Goal: Information Seeking & Learning: Learn about a topic

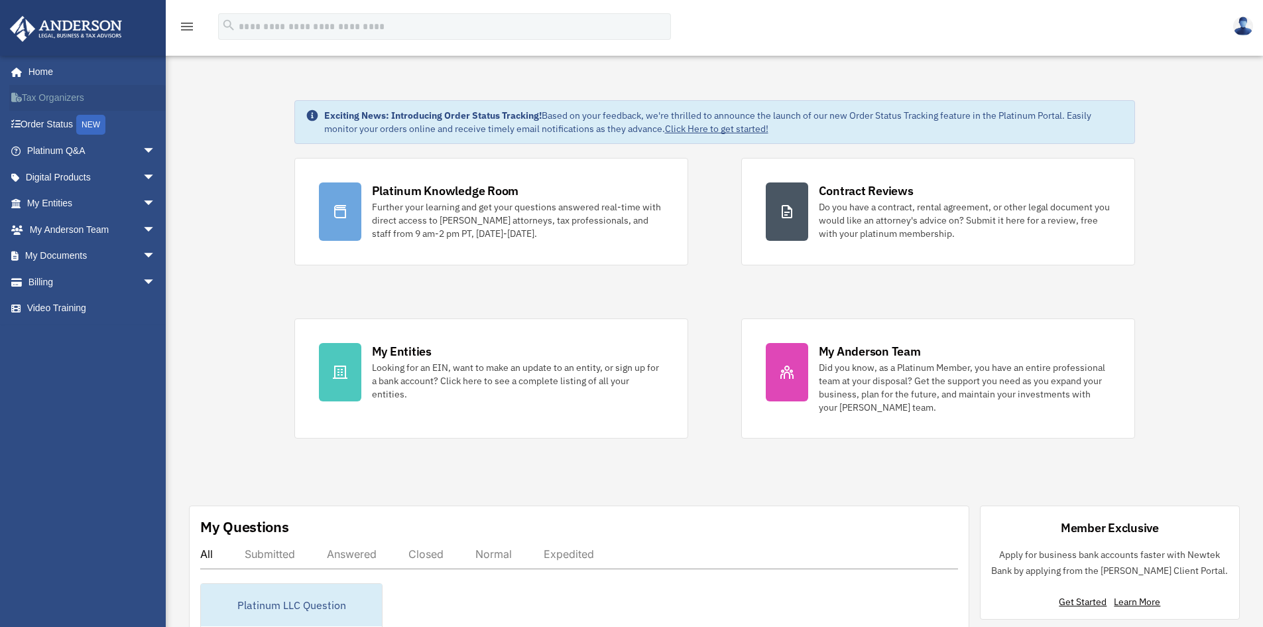
click at [64, 100] on link "Tax Organizers" at bounding box center [92, 98] width 166 height 27
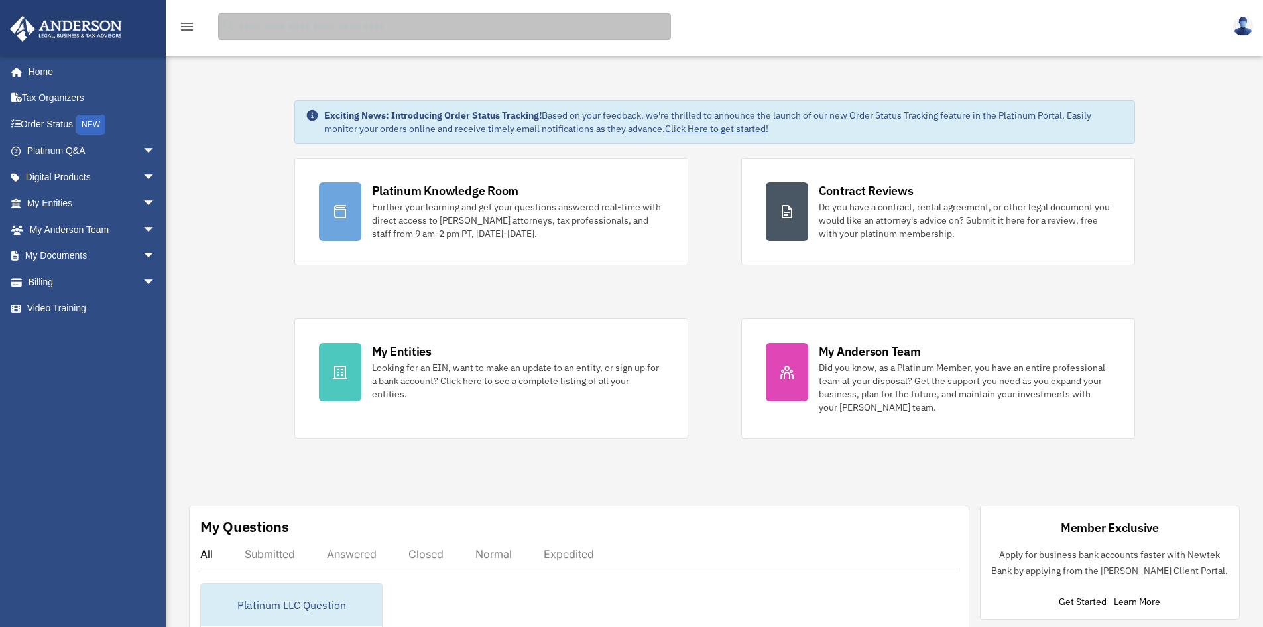
click at [313, 31] on input "search" at bounding box center [444, 26] width 453 height 27
type input "**********"
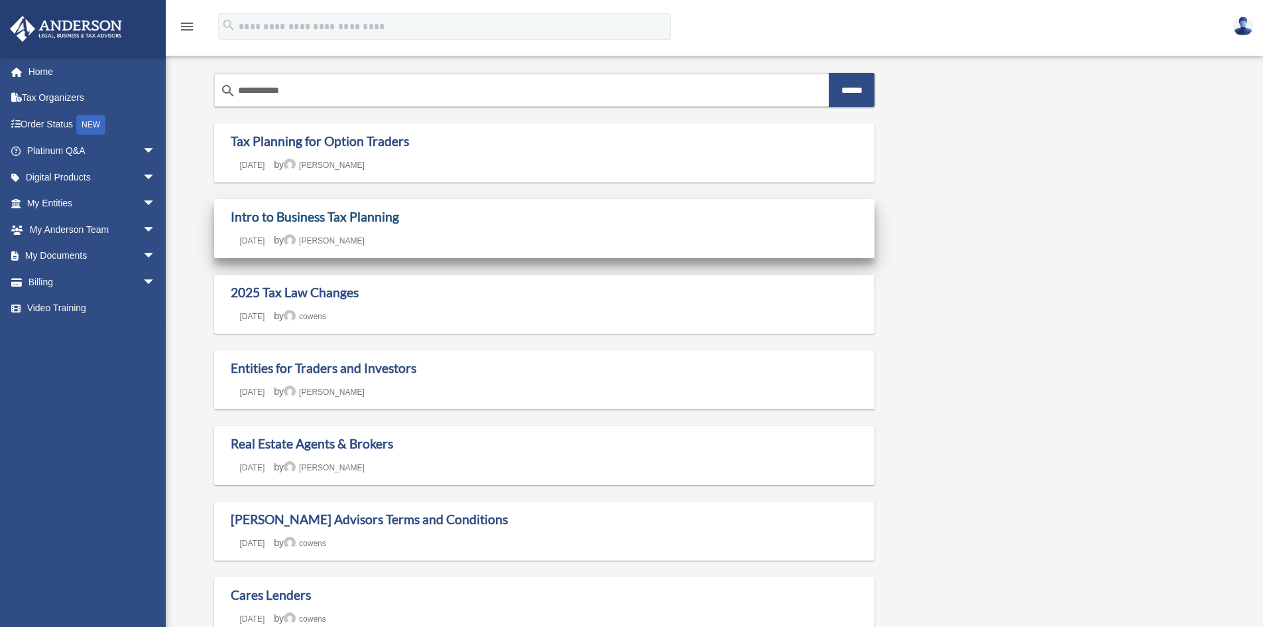
click at [294, 218] on link "Intro to Business Tax Planning" at bounding box center [315, 216] width 168 height 15
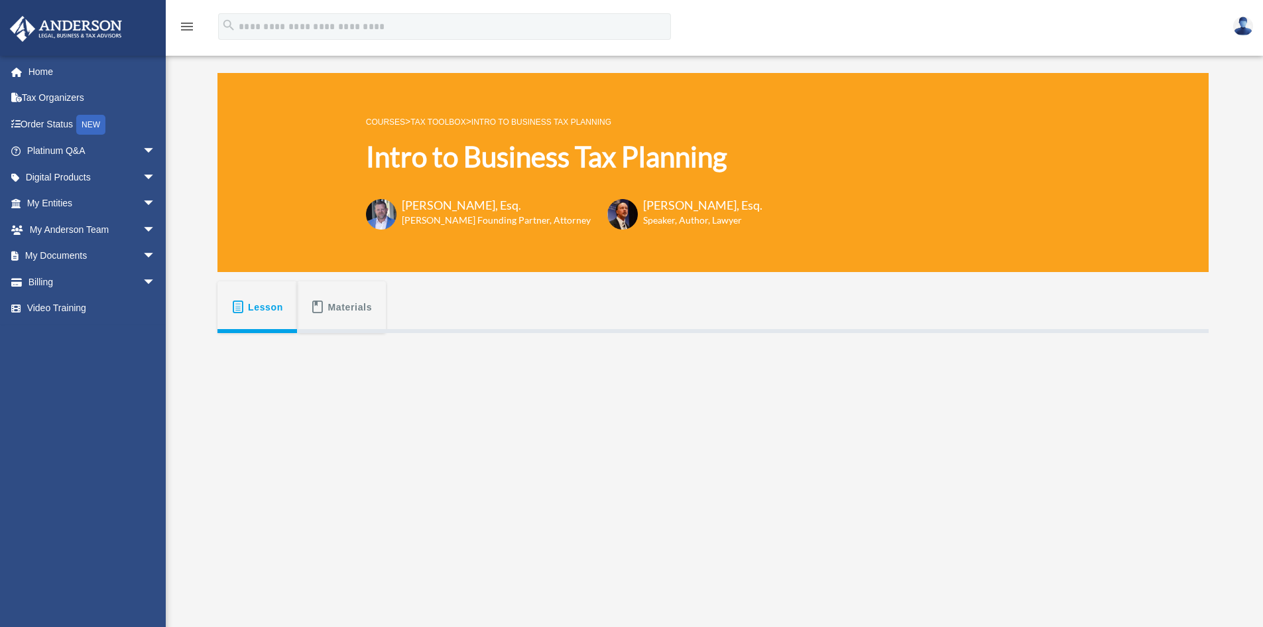
click at [325, 312] on button "Materials" at bounding box center [341, 307] width 89 height 52
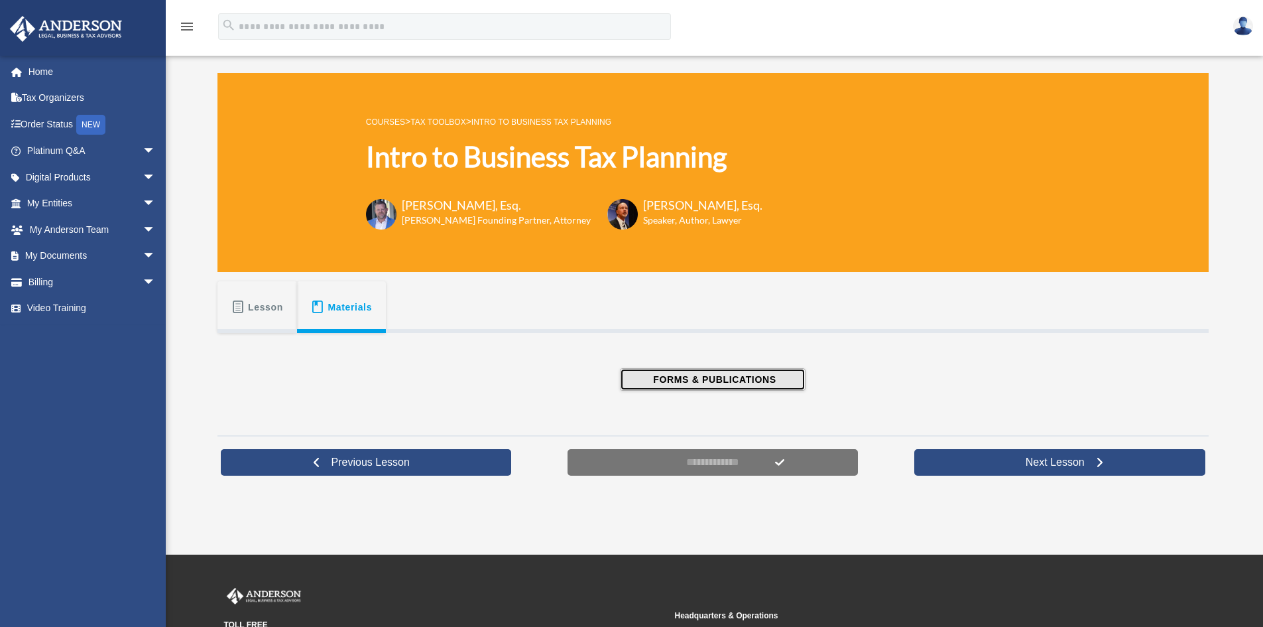
click at [661, 378] on span "FORMS & PUBLICATIONS" at bounding box center [712, 379] width 127 height 13
click at [143, 155] on span "arrow_drop_down" at bounding box center [156, 151] width 27 height 27
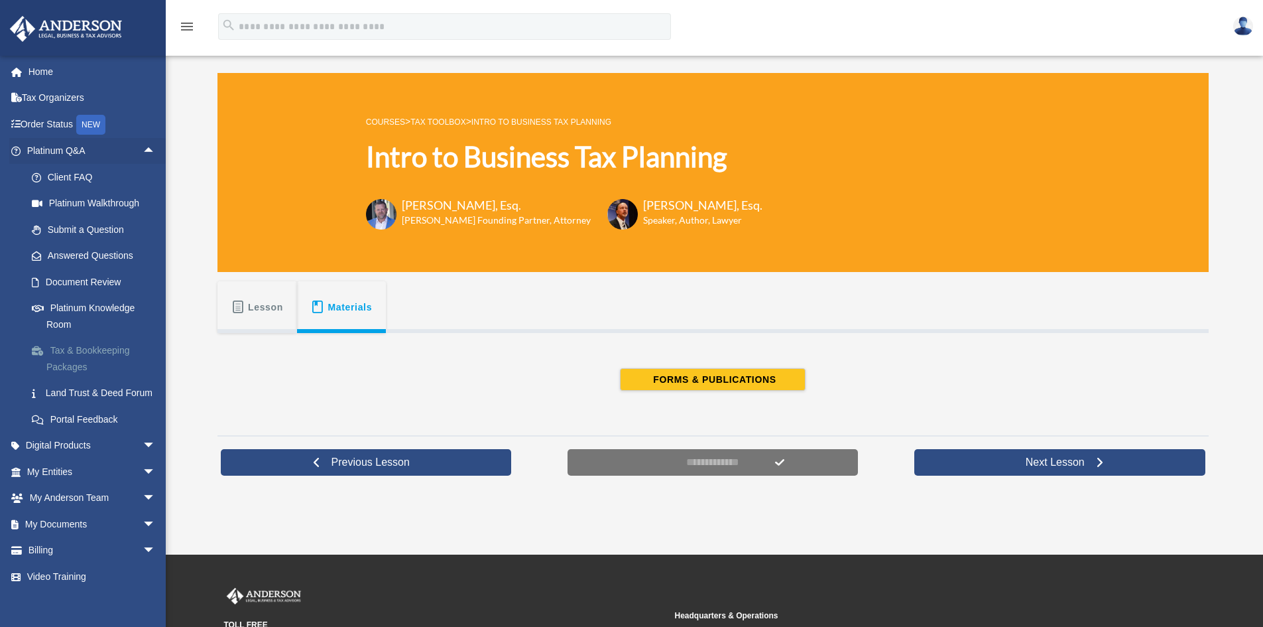
click at [78, 350] on link "Tax & Bookkeeping Packages" at bounding box center [97, 359] width 157 height 42
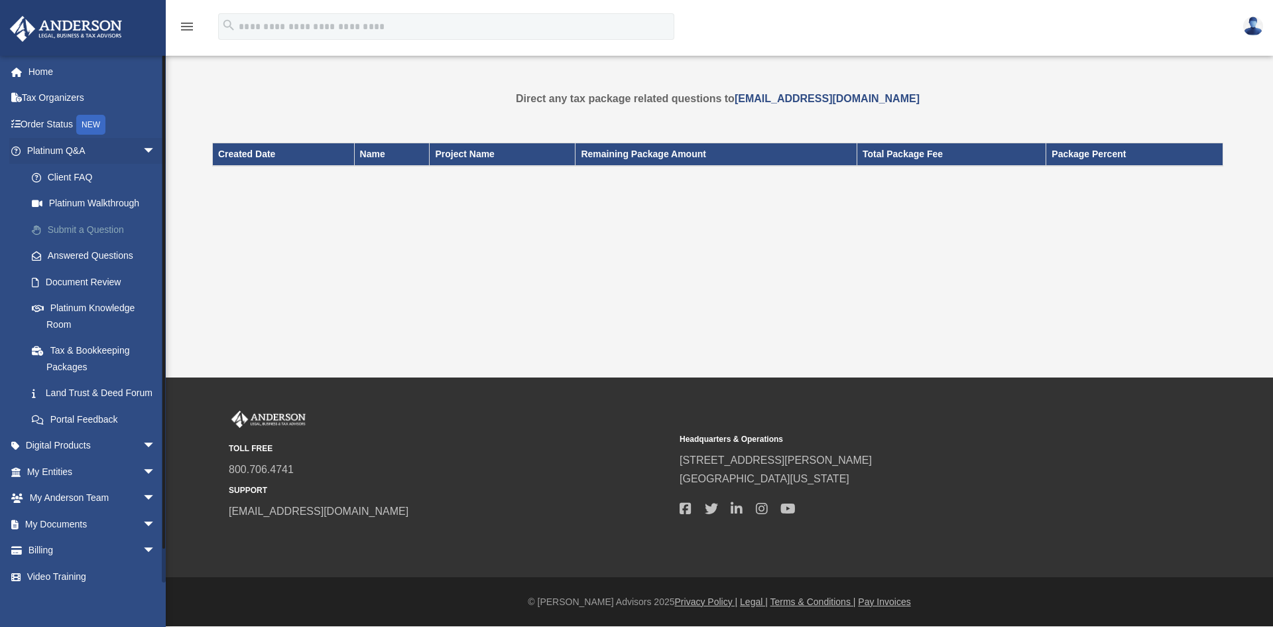
click at [92, 239] on link "Submit a Question" at bounding box center [97, 229] width 157 height 27
click at [76, 172] on link "Client FAQ" at bounding box center [97, 177] width 157 height 27
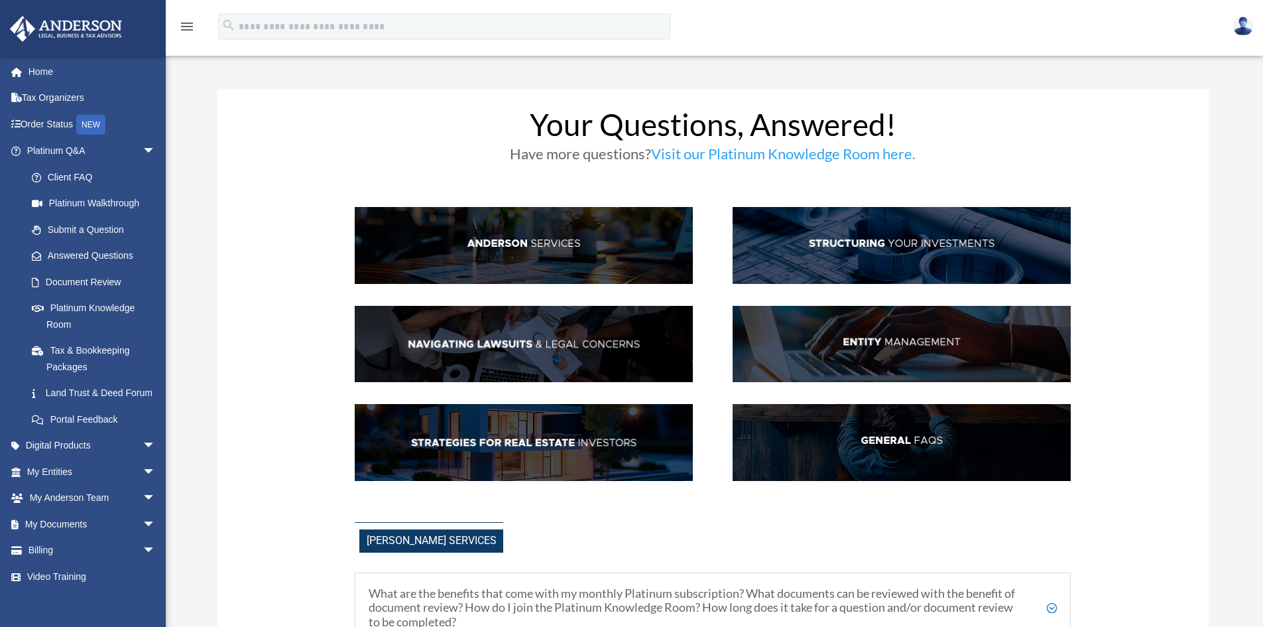
click at [582, 228] on img at bounding box center [524, 245] width 338 height 77
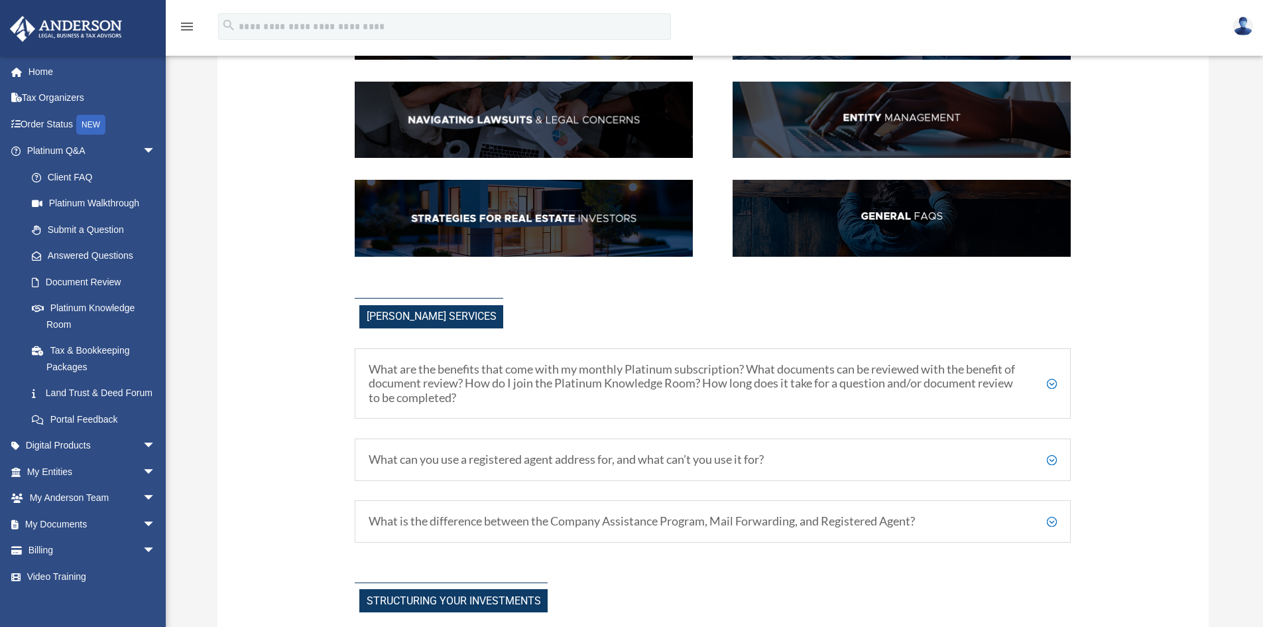
scroll to position [442, 0]
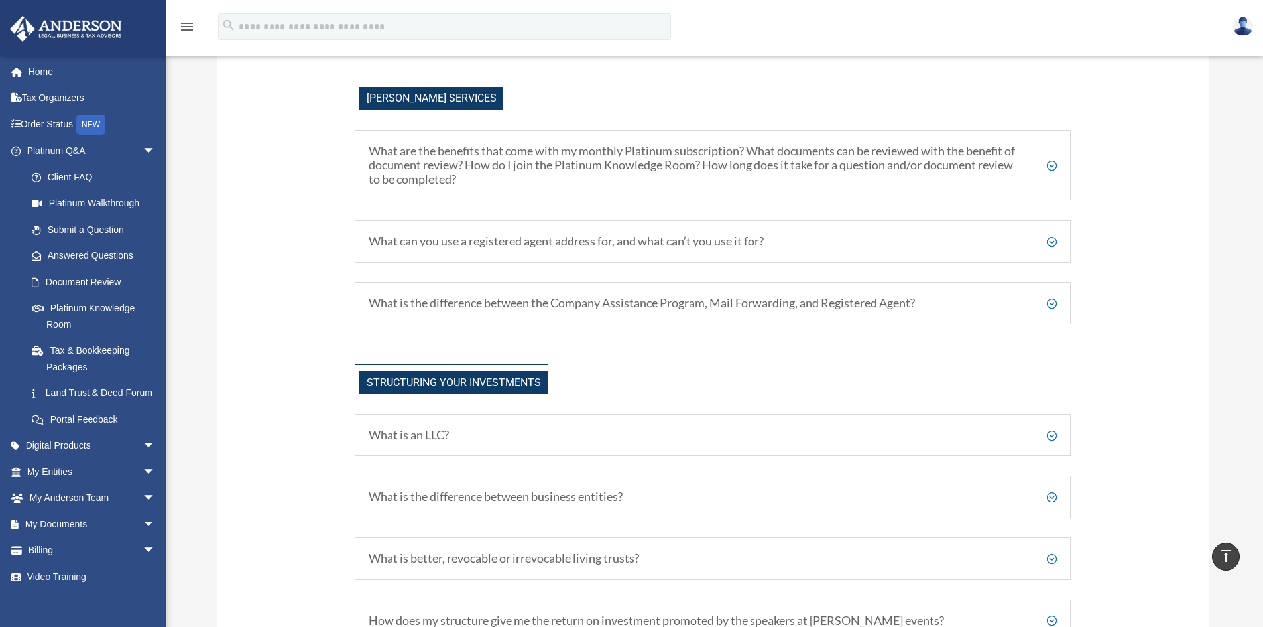
click at [1047, 167] on h5 "What are the benefits that come with my monthly Platinum subscription? What doc…" at bounding box center [713, 165] width 688 height 43
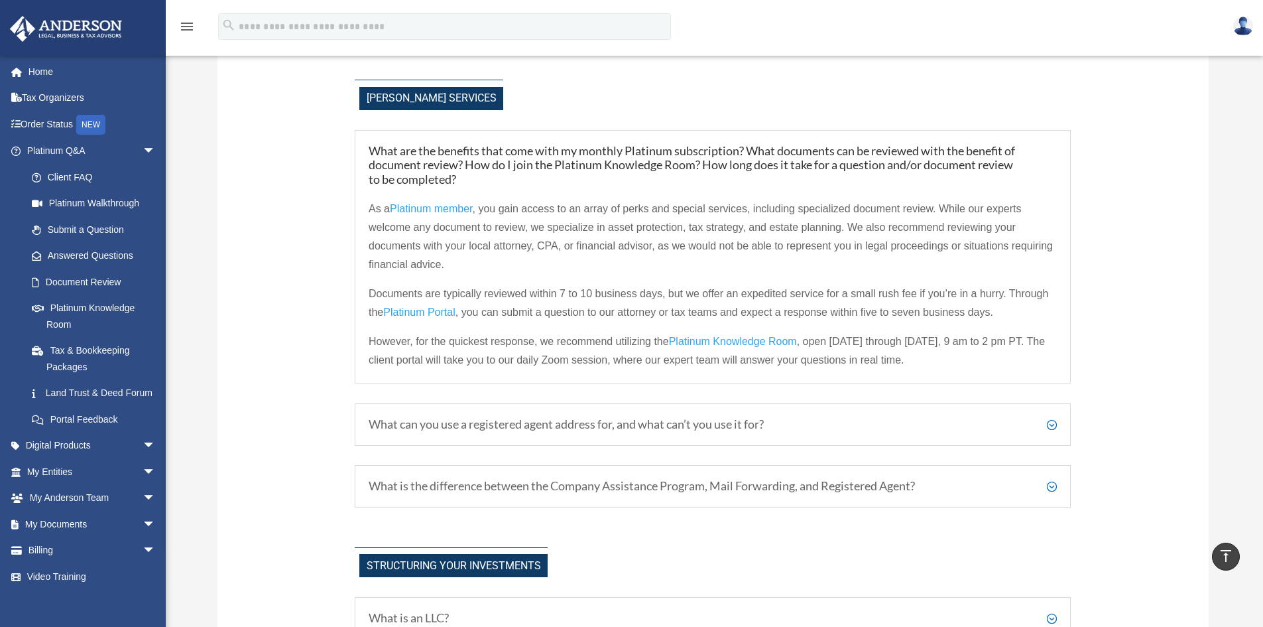
click at [1050, 426] on h5 "What can you use a registered agent address for, and what can’t you use it for?" at bounding box center [713, 424] width 688 height 15
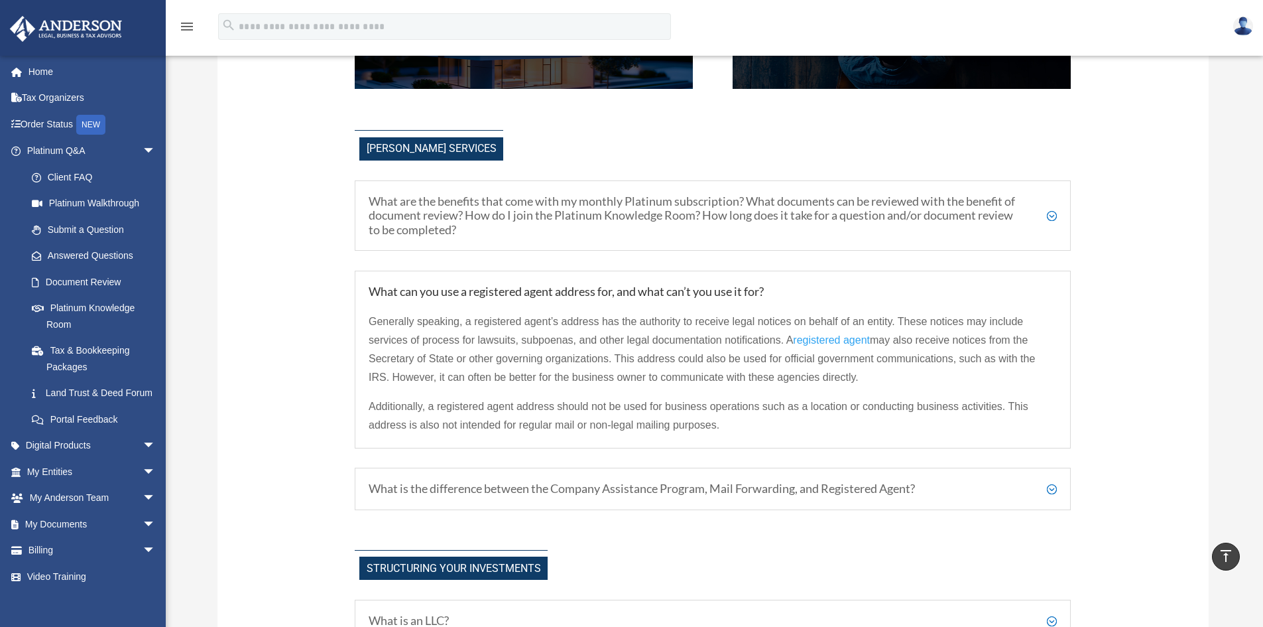
scroll to position [310, 0]
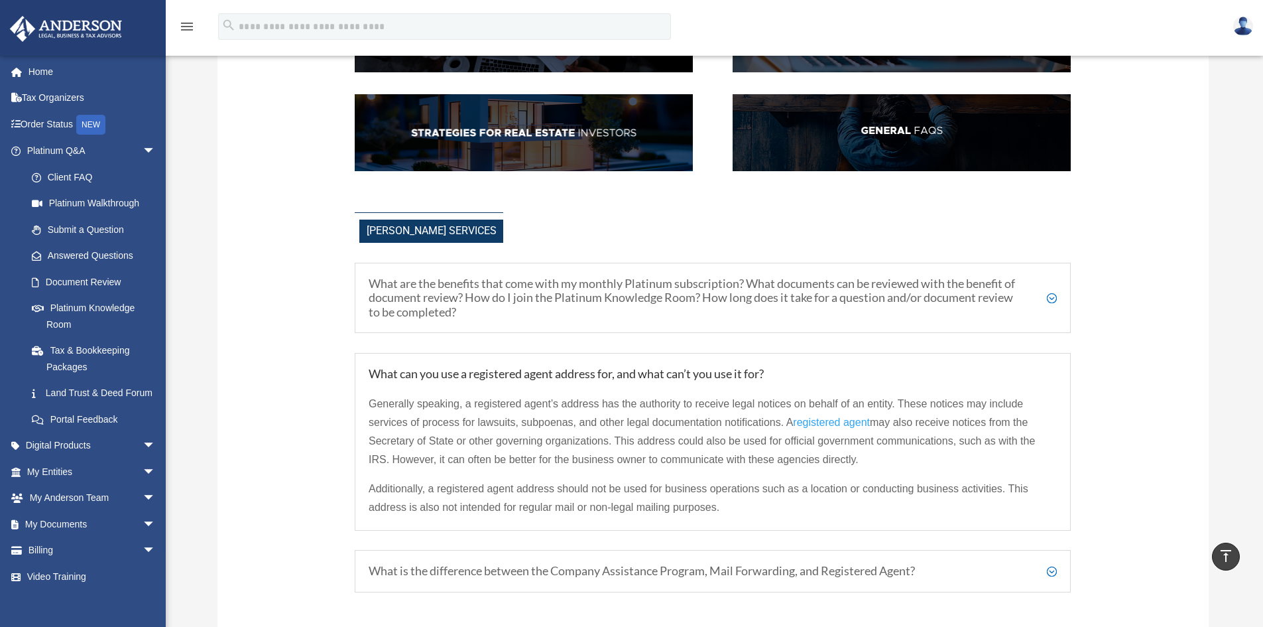
click at [1048, 294] on h5 "What are the benefits that come with my monthly Platinum subscription? What doc…" at bounding box center [713, 298] width 688 height 43
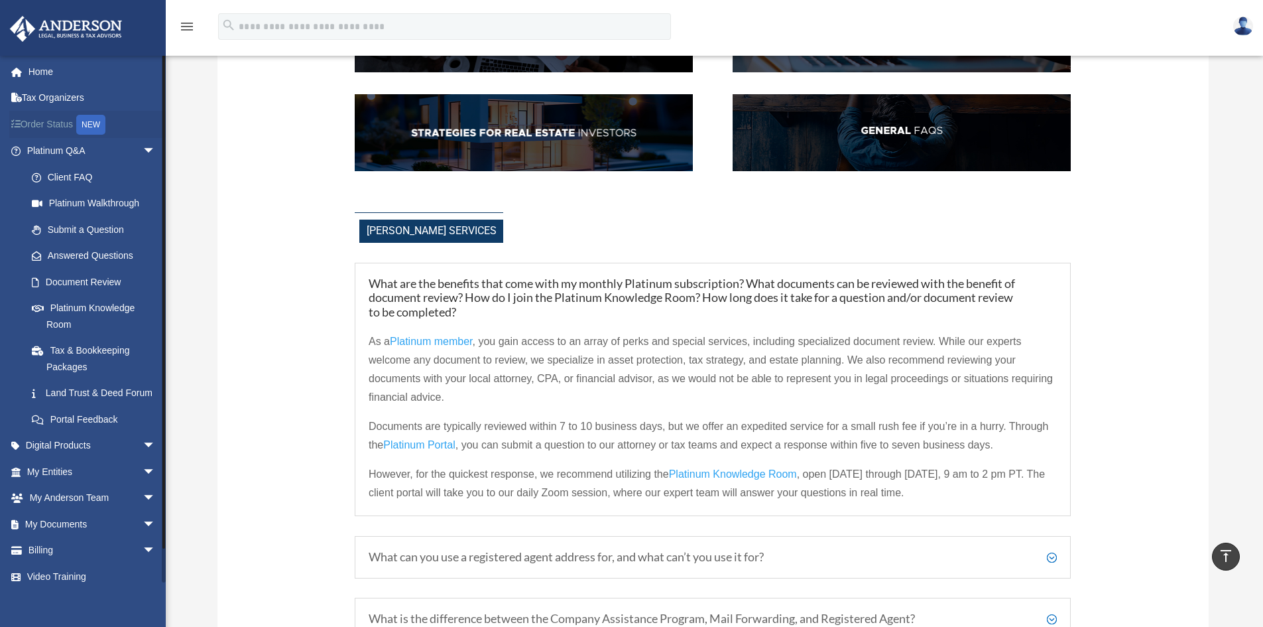
click at [52, 120] on link "Order Status NEW" at bounding box center [92, 124] width 166 height 27
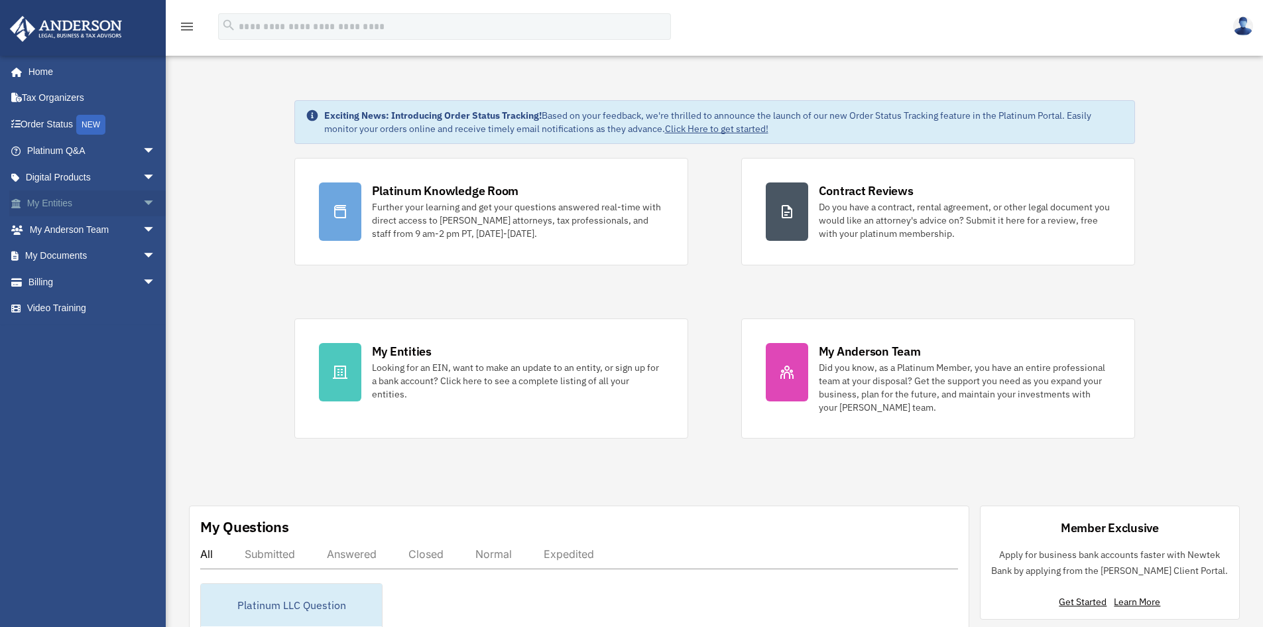
click at [143, 206] on span "arrow_drop_down" at bounding box center [156, 203] width 27 height 27
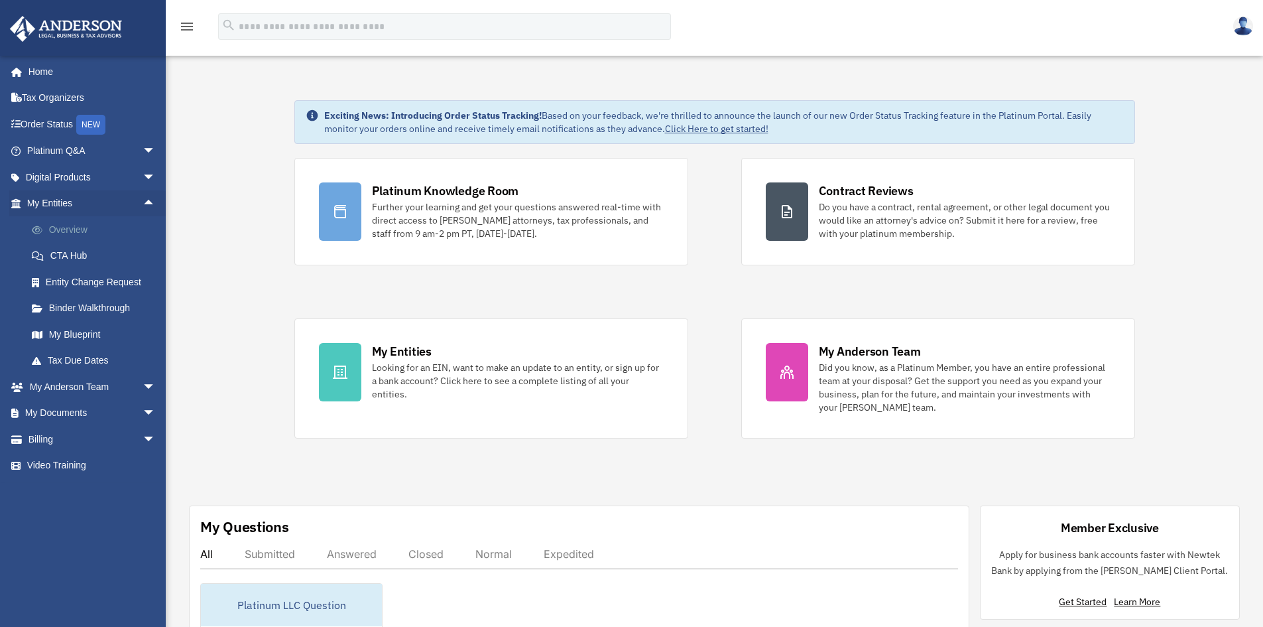
click at [74, 229] on link "Overview" at bounding box center [97, 229] width 157 height 27
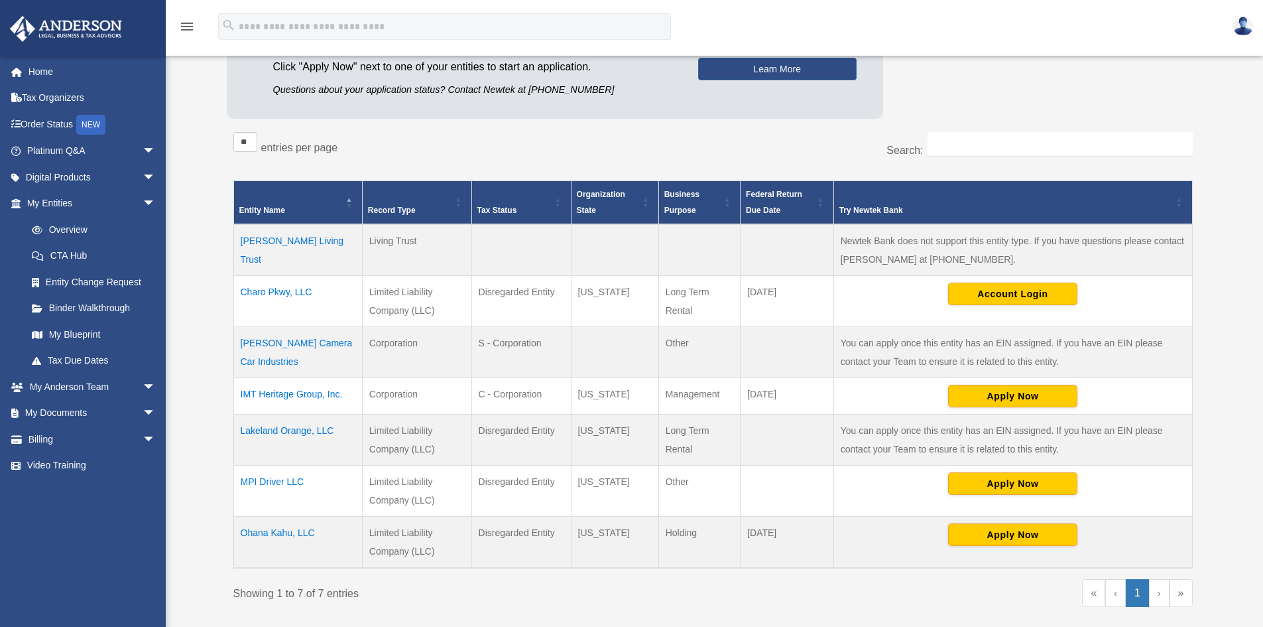
scroll to position [199, 0]
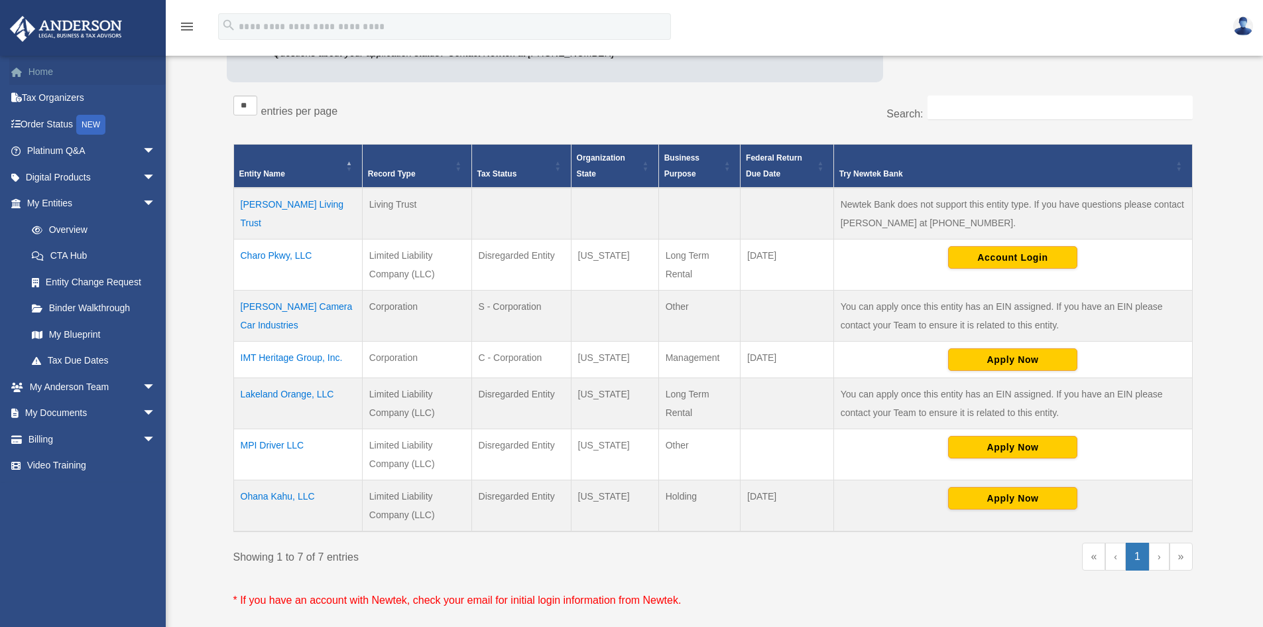
click at [33, 75] on link "Home" at bounding box center [92, 71] width 166 height 27
